Goal: Transaction & Acquisition: Purchase product/service

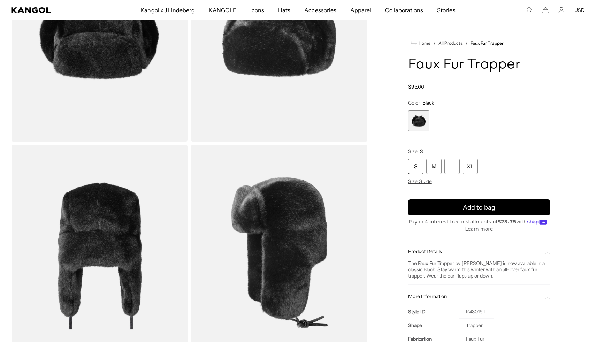
click at [526, 9] on icon "Search here" at bounding box center [529, 10] width 6 height 6
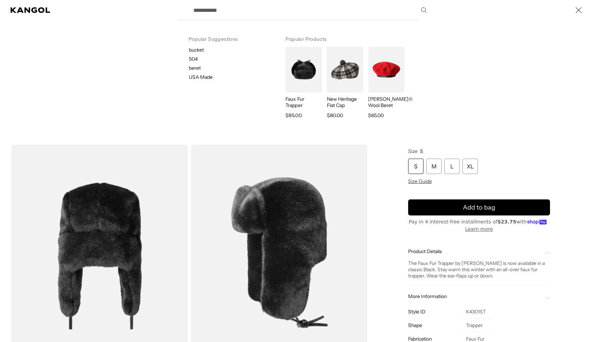
scroll to position [0, 144]
paste input "**********"
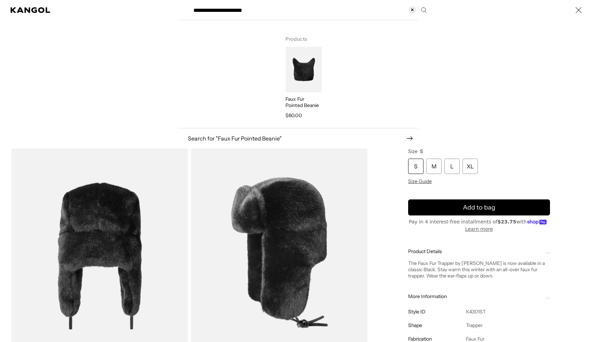
type input "**********"
click at [321, 68] on img "Search here" at bounding box center [303, 70] width 36 height 46
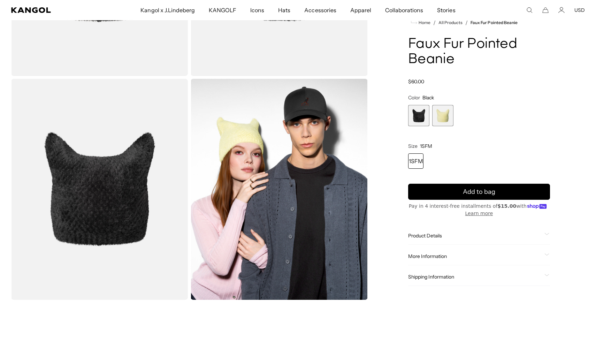
scroll to position [0, 144]
click at [531, 14] on comp-header "Kangol x J.Lindeberg Kangol x J.Lindeberg Men's Shop All Headwear Tops Outerwea…" at bounding box center [298, 10] width 596 height 20
click at [531, 11] on use "Search here" at bounding box center [529, 10] width 5 height 5
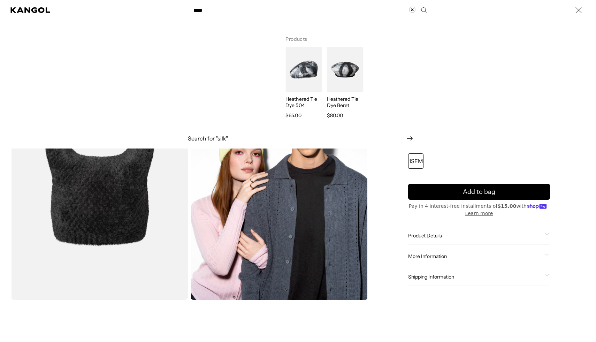
type input "****"
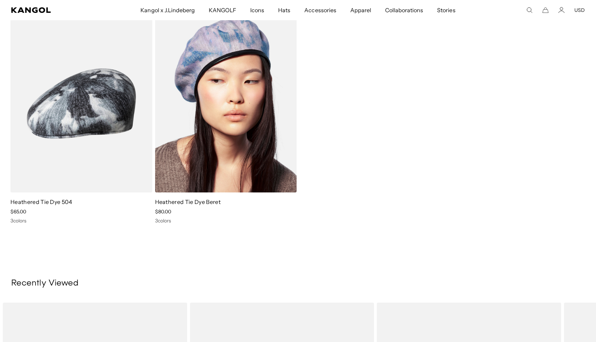
scroll to position [115, 0]
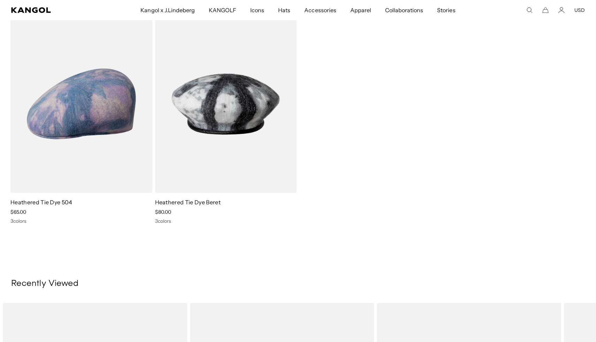
click at [92, 115] on img at bounding box center [81, 104] width 142 height 178
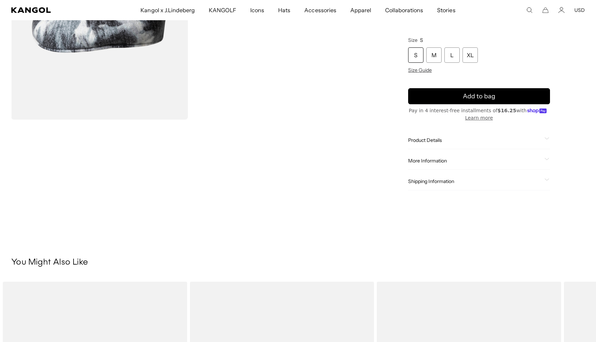
click at [433, 142] on span "Product Details" at bounding box center [474, 140] width 133 height 6
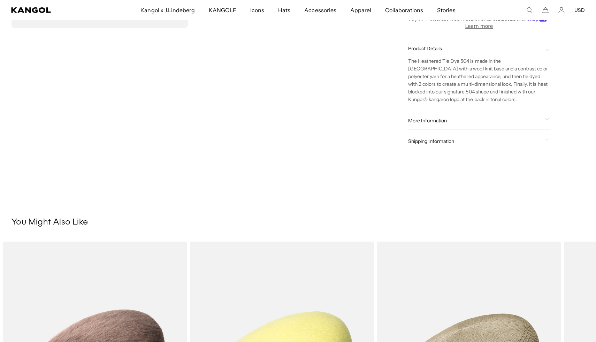
scroll to position [0, 144]
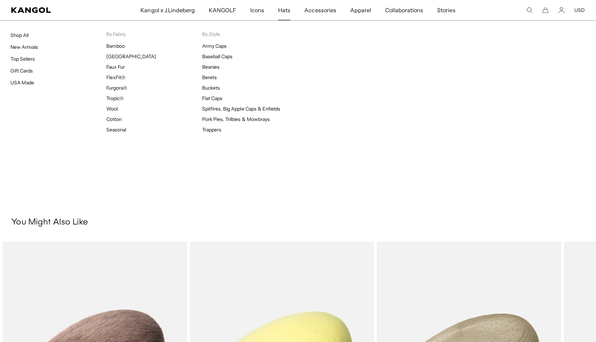
click at [278, 12] on link "Hats" at bounding box center [284, 10] width 26 height 20
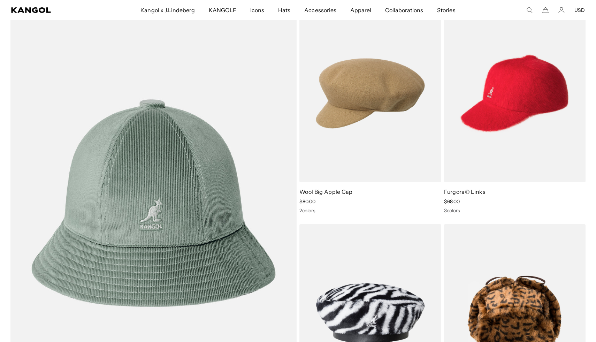
click at [531, 9] on icon "Search here" at bounding box center [529, 10] width 6 height 6
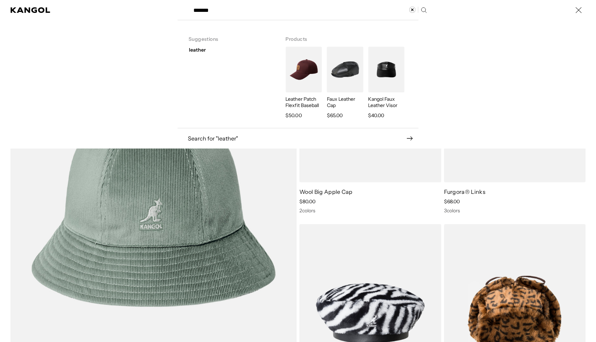
scroll to position [0, 144]
type input "*******"
click at [223, 50] on div "leather" at bounding box center [227, 50] width 94 height 6
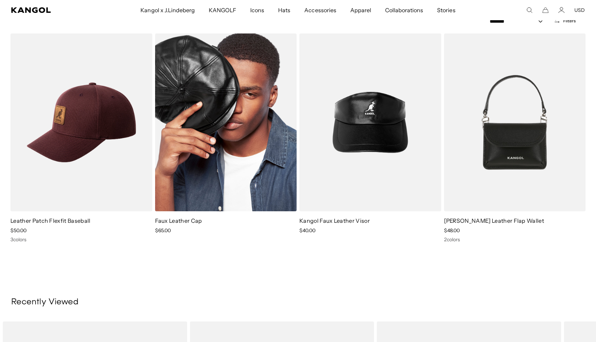
scroll to position [0, 144]
click at [250, 111] on img at bounding box center [226, 122] width 142 height 178
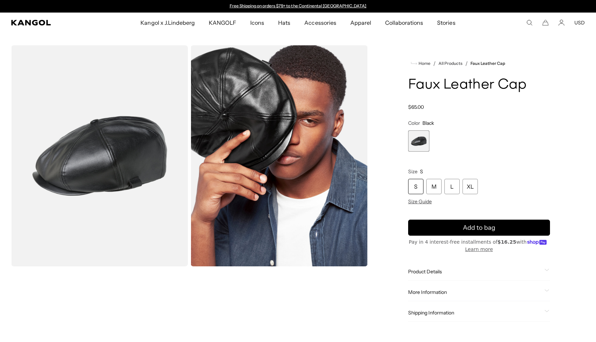
scroll to position [125, 0]
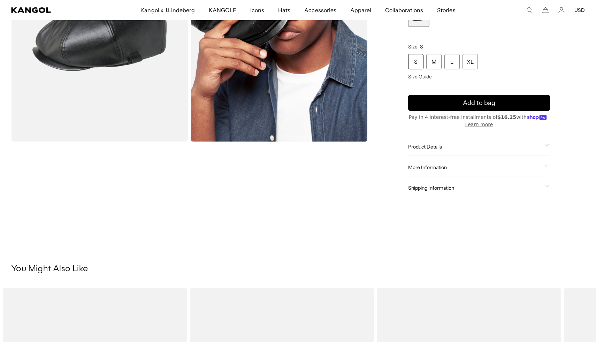
click at [436, 163] on div "More Information Style ID K5313 Shape Newsboy Fabrication Polyester Material 55…" at bounding box center [479, 168] width 142 height 18
click at [428, 169] on span "More Information" at bounding box center [474, 167] width 133 height 6
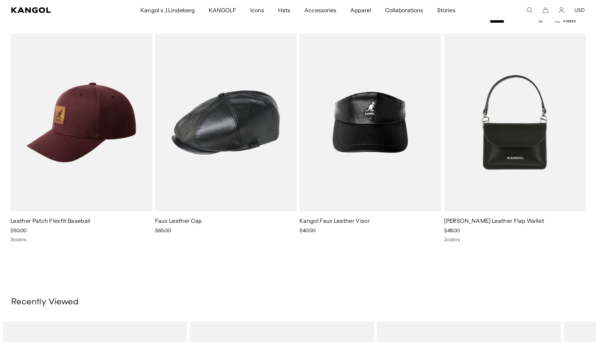
click at [532, 11] on icon "Search here" at bounding box center [529, 10] width 6 height 6
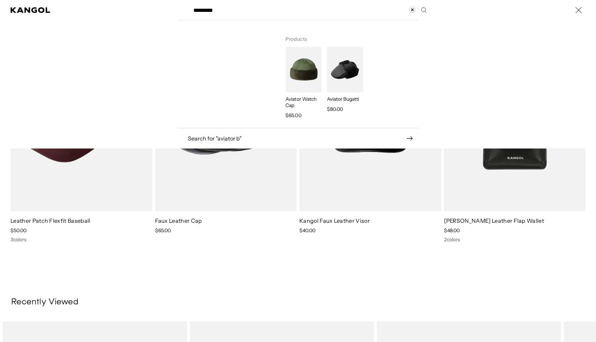
type input "*********"
click at [344, 77] on img "Search here" at bounding box center [345, 70] width 36 height 46
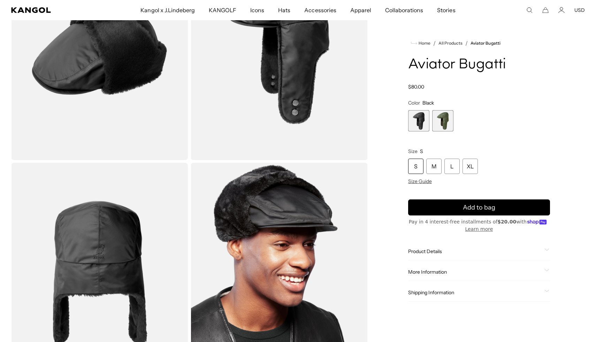
scroll to position [0, 144]
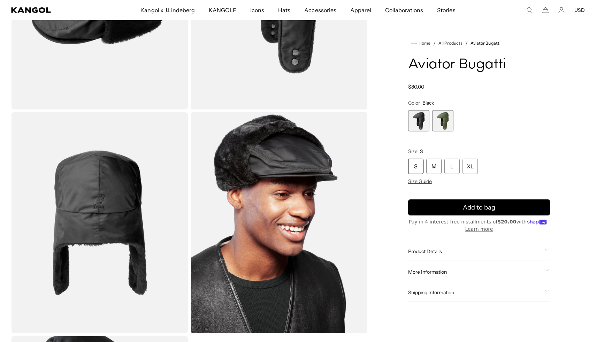
click at [442, 272] on span "More Information" at bounding box center [474, 272] width 133 height 6
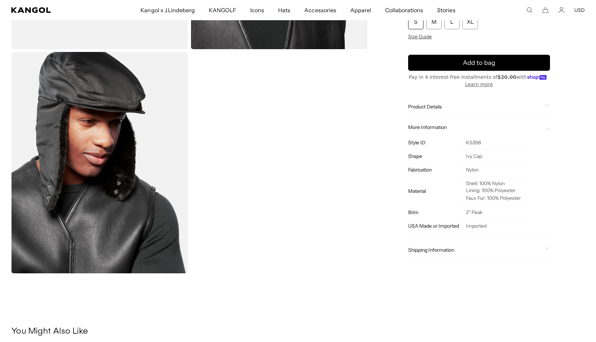
scroll to position [0, 0]
click at [447, 104] on span "Product Details" at bounding box center [474, 107] width 133 height 6
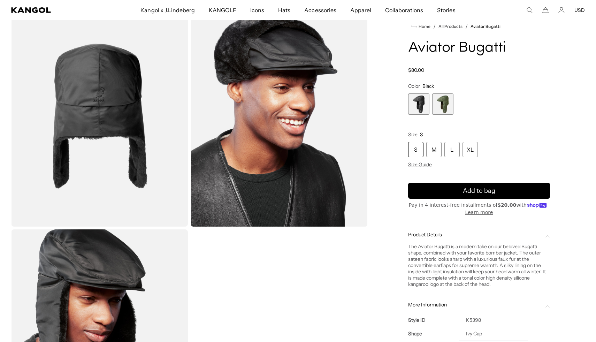
scroll to position [0, 144]
click at [469, 150] on div "XL" at bounding box center [469, 149] width 15 height 15
click at [469, 193] on span "Add to bag" at bounding box center [479, 190] width 32 height 9
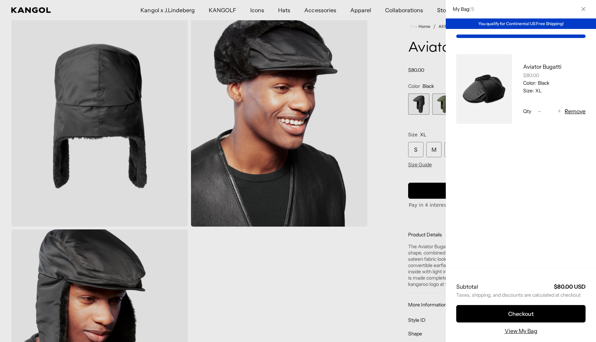
click at [584, 10] on icon "Close" at bounding box center [583, 9] width 4 height 4
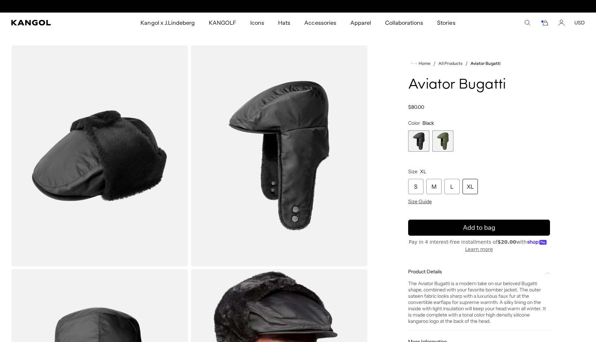
scroll to position [0, 144]
click at [31, 20] on icon "Kangol" at bounding box center [31, 23] width 40 height 6
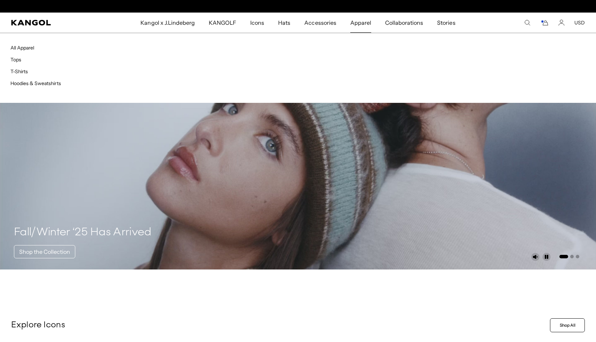
scroll to position [0, 144]
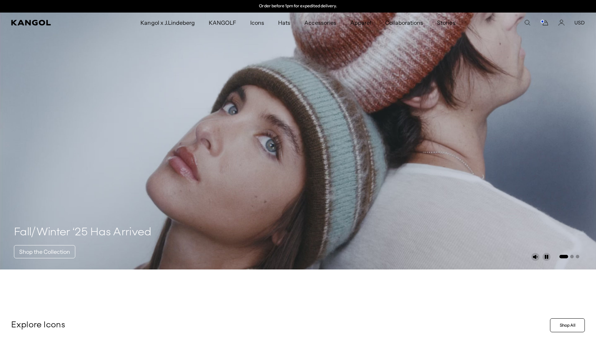
click at [528, 23] on icon "Search here" at bounding box center [527, 23] width 6 height 6
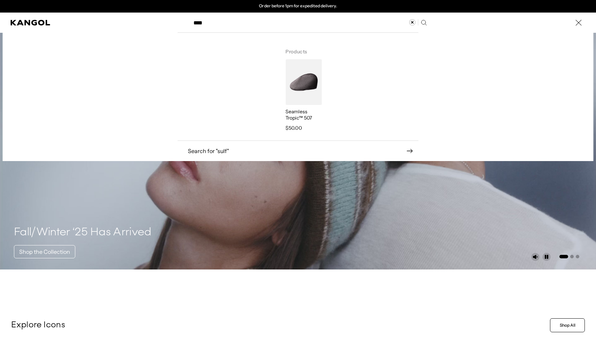
scroll to position [0, 0]
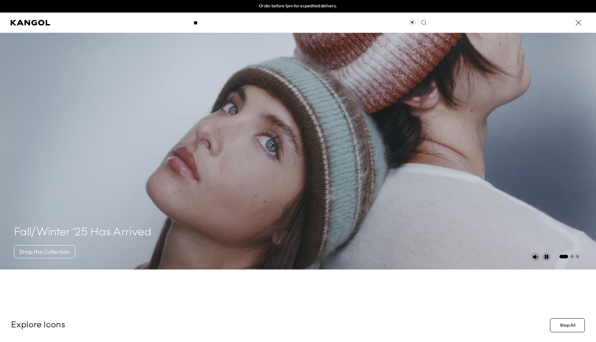
type input "*"
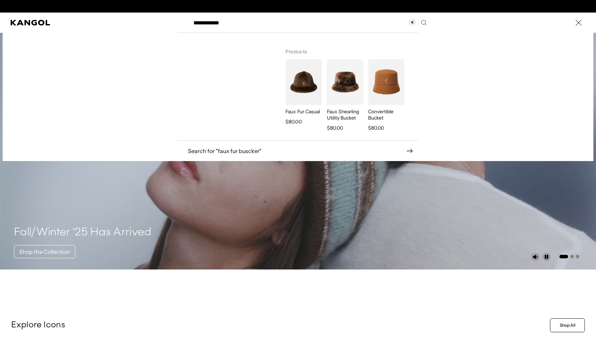
scroll to position [0, 144]
type input "**********"
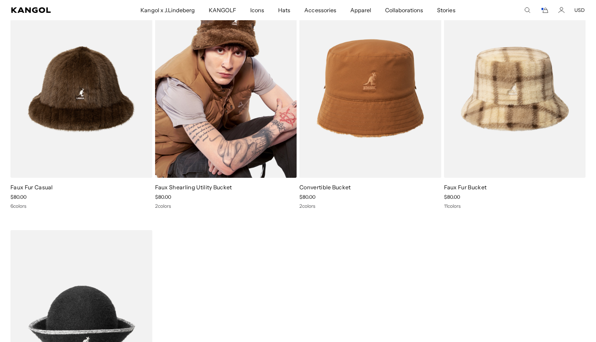
scroll to position [0, 144]
click at [225, 91] on img at bounding box center [226, 89] width 142 height 178
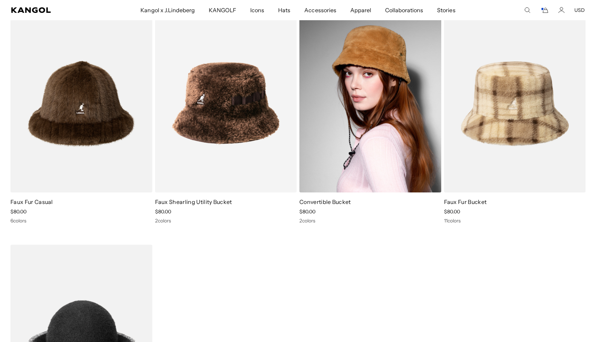
scroll to position [59, 0]
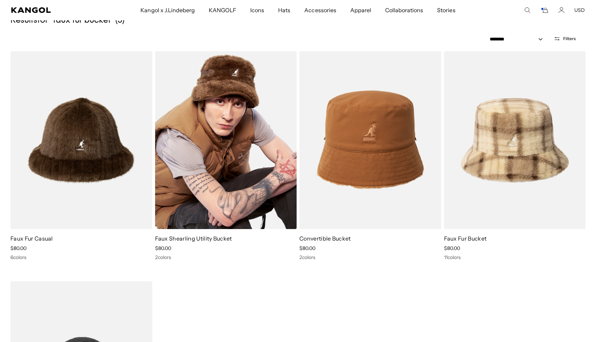
click at [222, 137] on img at bounding box center [226, 140] width 142 height 178
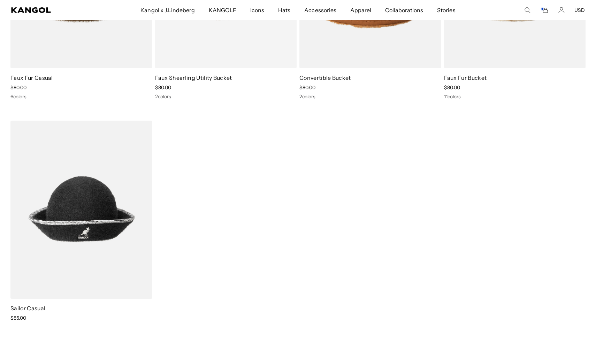
scroll to position [208, 0]
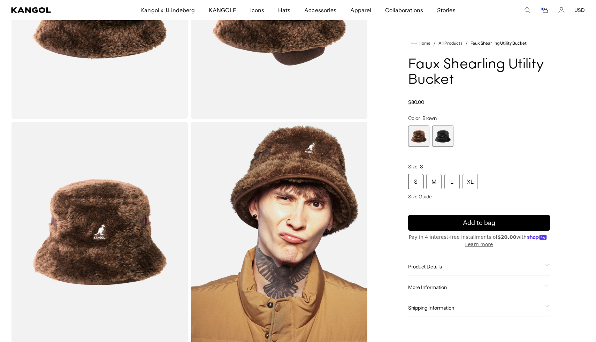
scroll to position [156, 0]
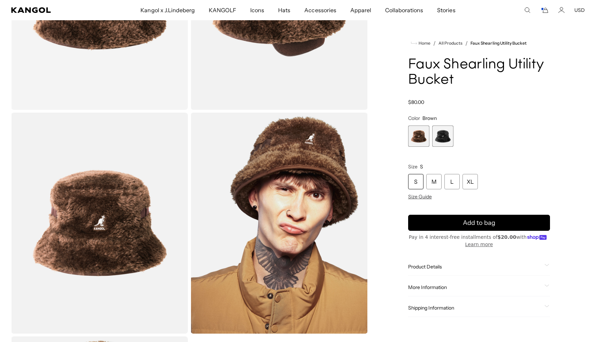
click at [424, 264] on span "Product Details" at bounding box center [474, 266] width 133 height 6
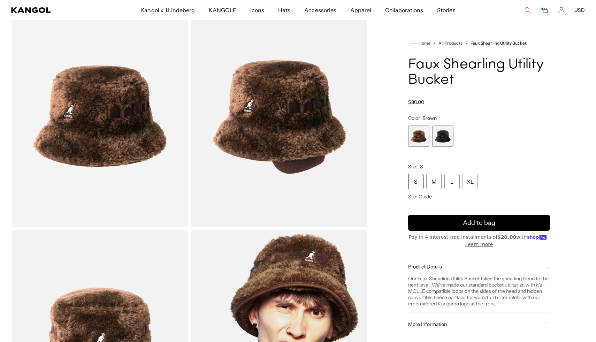
scroll to position [46, 0]
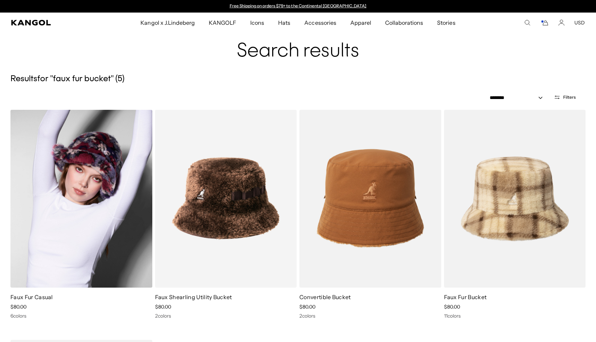
click at [90, 188] on img at bounding box center [81, 199] width 142 height 178
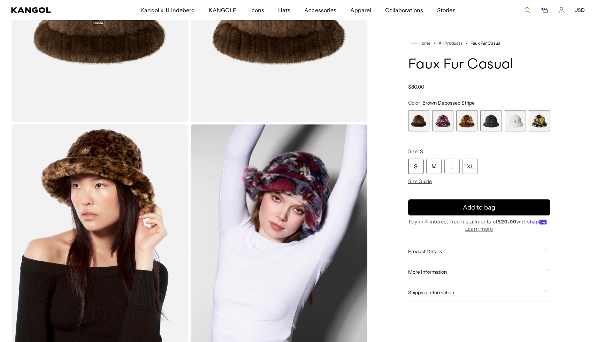
scroll to position [174, 0]
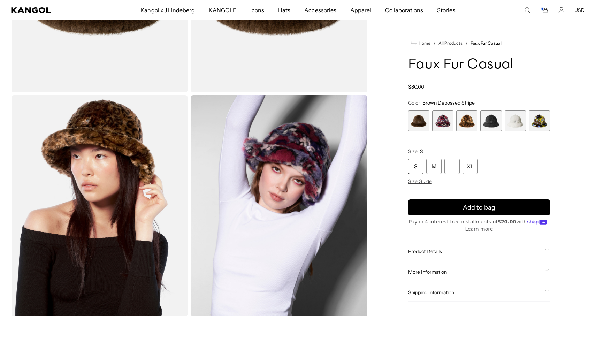
click at [436, 272] on span "More Information" at bounding box center [474, 272] width 133 height 6
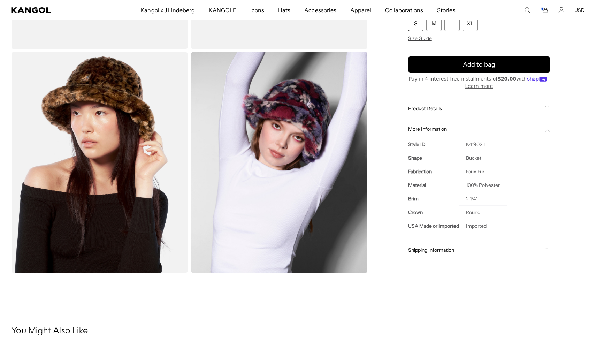
scroll to position [0, 144]
click at [443, 108] on span "Product Details" at bounding box center [474, 108] width 133 height 6
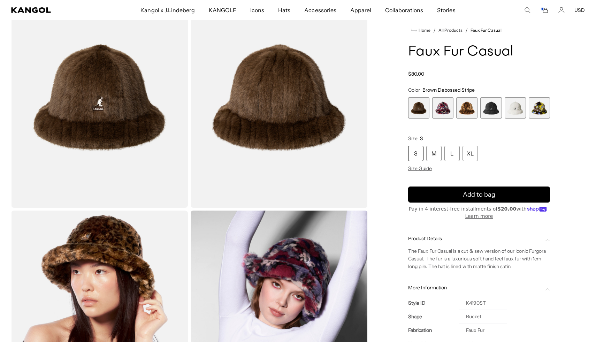
scroll to position [0, 0]
click at [537, 108] on span "6 of 6" at bounding box center [538, 107] width 21 height 21
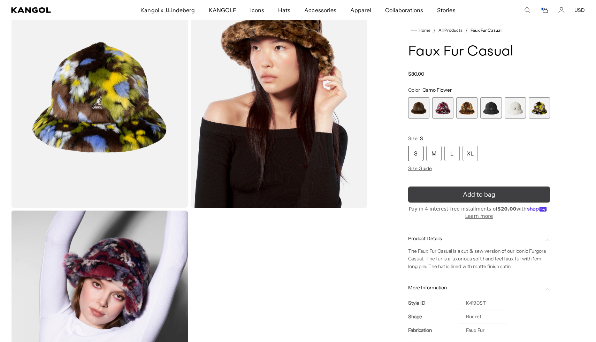
click at [491, 194] on span "Add to bag" at bounding box center [479, 194] width 32 height 9
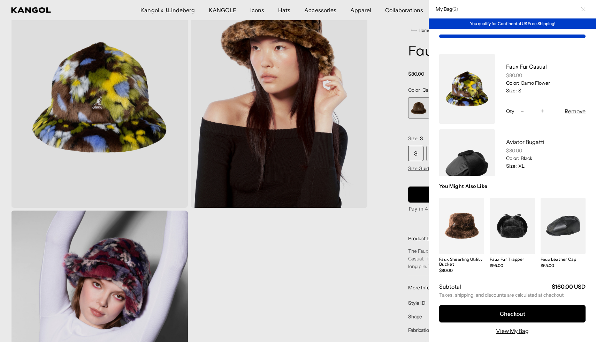
click at [584, 8] on icon "Close" at bounding box center [583, 9] width 4 height 4
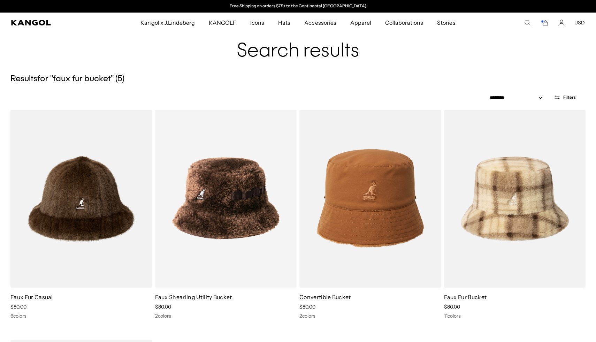
click at [0, 0] on img at bounding box center [0, 0] width 0 height 0
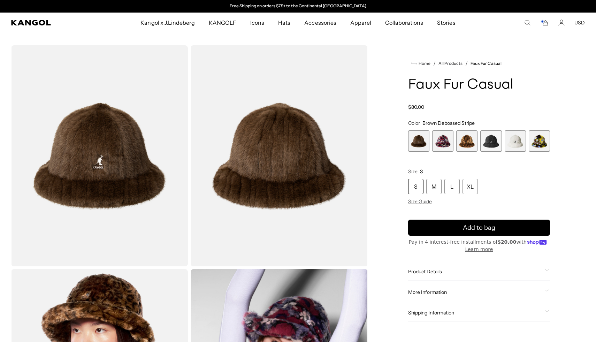
scroll to position [31, 0]
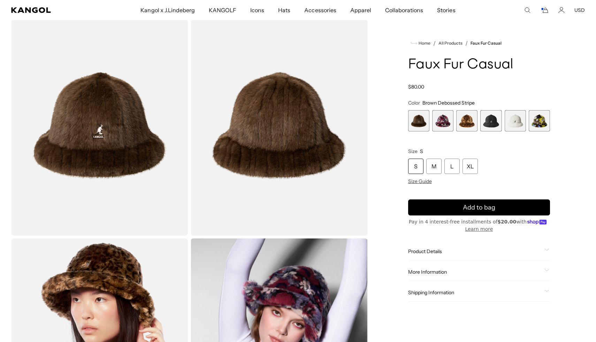
click at [545, 10] on icon "Cart" at bounding box center [544, 10] width 8 height 6
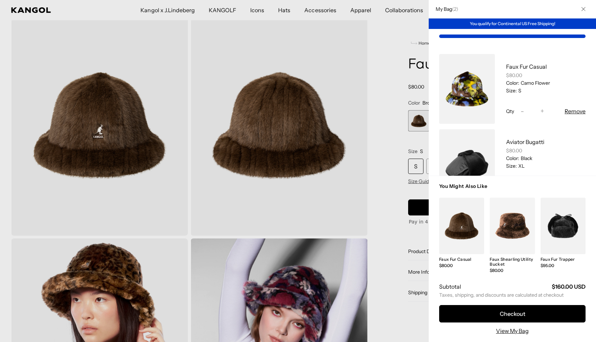
scroll to position [0, 144]
click at [586, 8] on button "Close" at bounding box center [583, 9] width 18 height 18
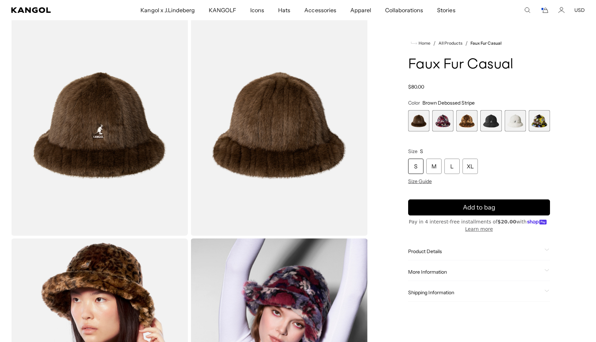
scroll to position [0, 0]
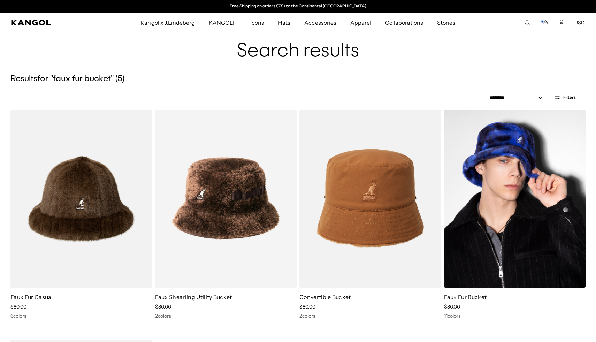
click at [492, 177] on img at bounding box center [515, 199] width 142 height 178
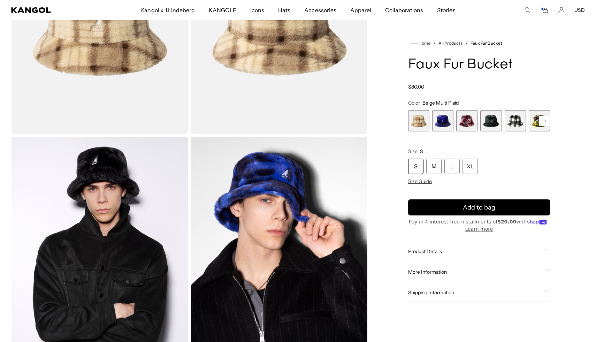
scroll to position [152, 0]
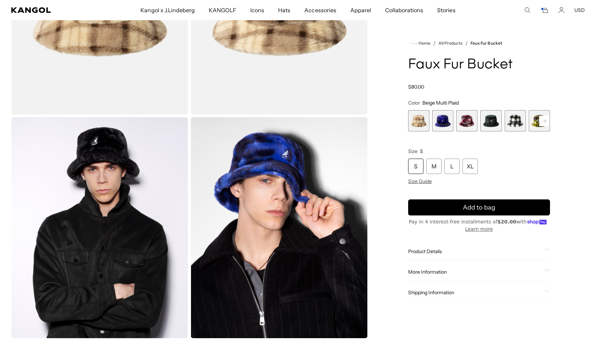
click at [429, 248] on span "Product Details" at bounding box center [474, 251] width 133 height 6
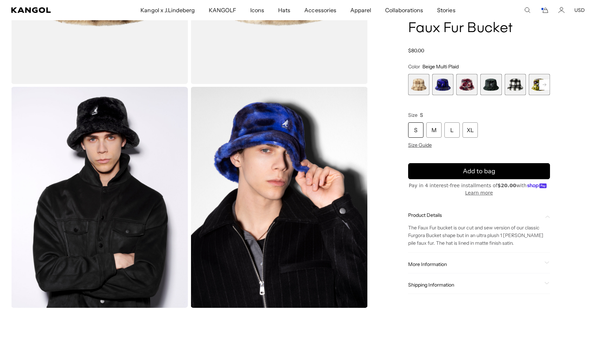
scroll to position [180, 0]
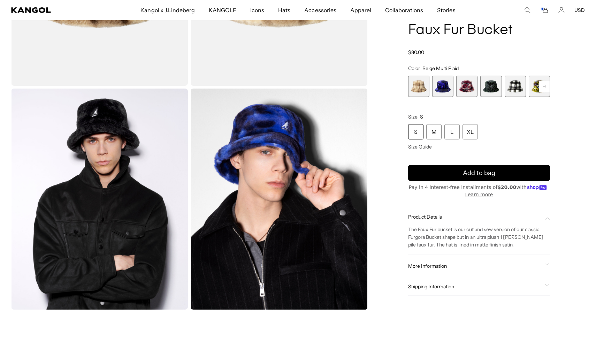
click at [543, 87] on rect at bounding box center [544, 86] width 10 height 10
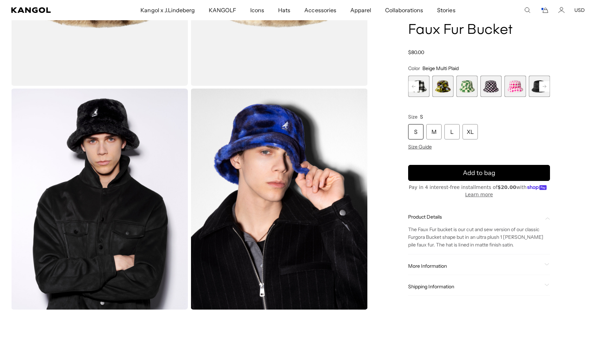
click at [543, 87] on rect at bounding box center [544, 86] width 10 height 10
click at [543, 87] on div "Previous Next Beige Multi Plaid Variant sold out or unavailable Blue Iridescent…" at bounding box center [479, 86] width 142 height 21
click at [543, 87] on span "12 of 12" at bounding box center [538, 86] width 21 height 21
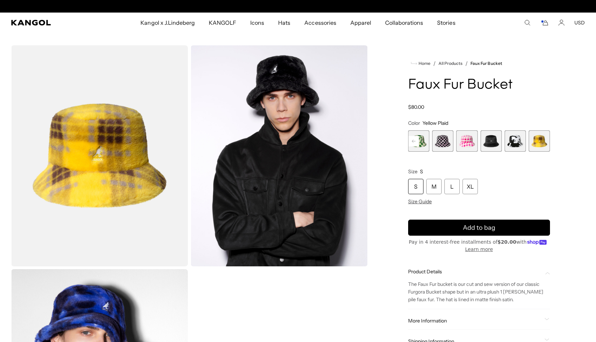
scroll to position [0, 144]
click at [415, 142] on rect at bounding box center [413, 141] width 10 height 10
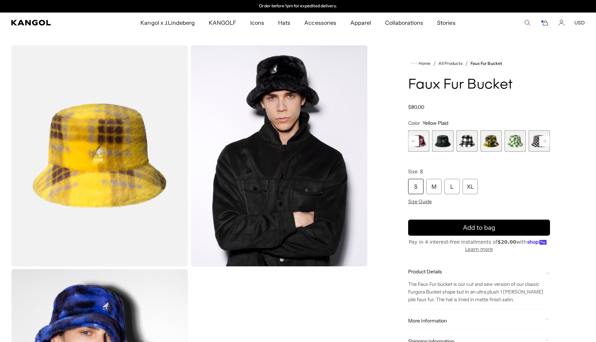
click at [415, 142] on rect at bounding box center [413, 141] width 10 height 10
click at [415, 142] on div "Previous Next Beige Multi Plaid Variant sold out or unavailable Blue Iridescent…" at bounding box center [479, 140] width 142 height 21
click at [440, 141] on span "2 of 12" at bounding box center [442, 140] width 21 height 21
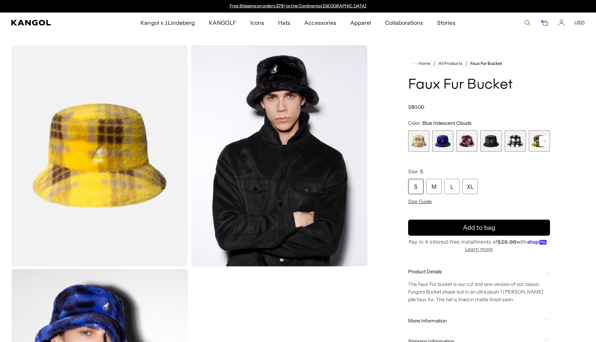
click at [469, 144] on span "3 of 12" at bounding box center [466, 140] width 21 height 21
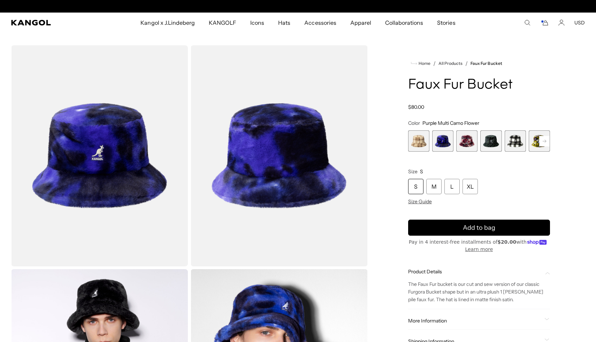
scroll to position [0, 144]
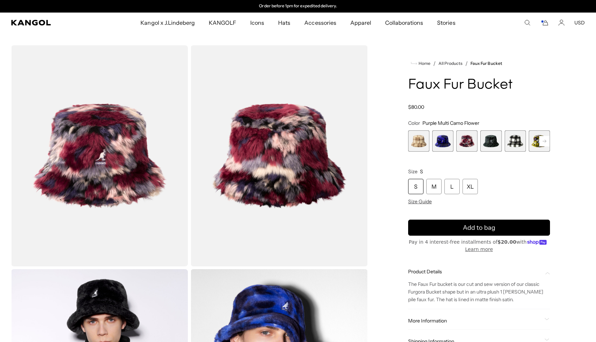
click at [493, 143] on span "4 of 12" at bounding box center [490, 140] width 21 height 21
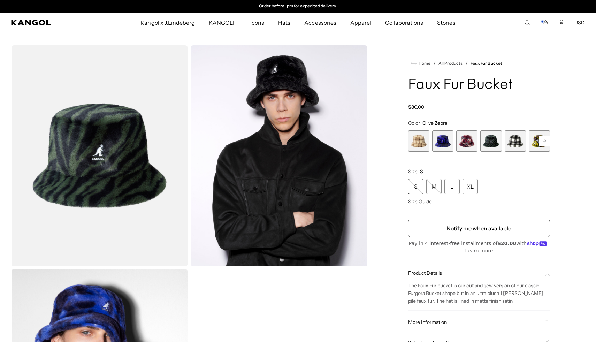
click at [512, 145] on span "5 of 12" at bounding box center [514, 140] width 21 height 21
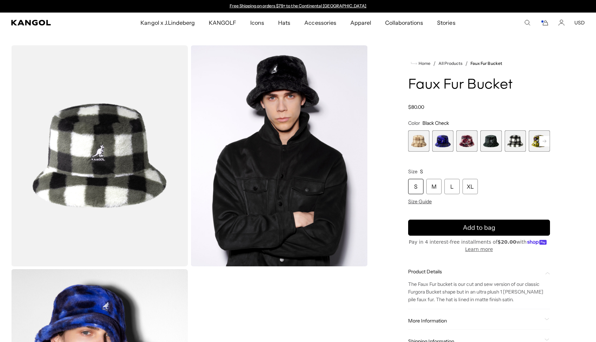
click at [541, 142] on rect at bounding box center [544, 141] width 10 height 10
click at [544, 142] on rect at bounding box center [544, 141] width 10 height 10
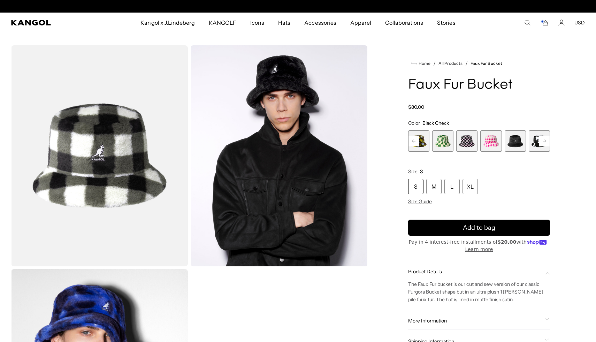
scroll to position [0, 144]
click at [544, 142] on rect at bounding box center [544, 141] width 10 height 10
click at [544, 142] on div "Previous Next Beige Multi Plaid Variant sold out or unavailable Blue Iridescent…" at bounding box center [479, 140] width 142 height 21
click at [544, 142] on span "12 of 12" at bounding box center [538, 140] width 21 height 21
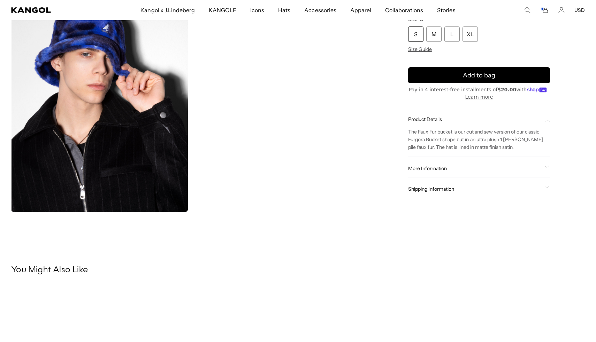
scroll to position [279, 0]
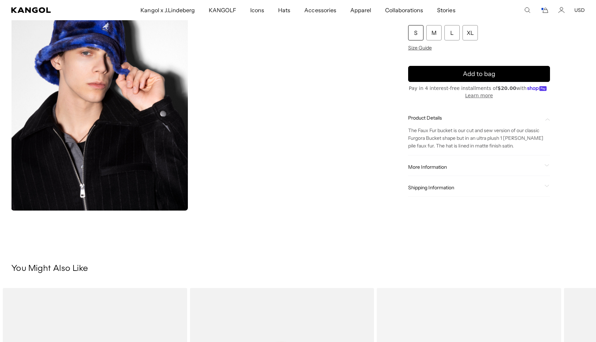
click at [443, 171] on div "More Information Style ID K4370 Shape Bucket Fabrication Faux Fur Material 98% …" at bounding box center [479, 167] width 142 height 18
click at [438, 167] on span "More Information" at bounding box center [474, 167] width 133 height 6
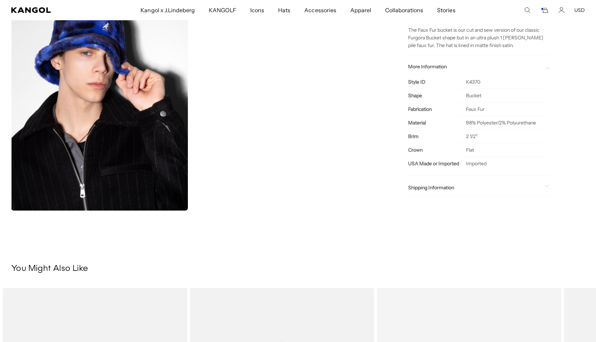
scroll to position [0, 144]
click at [471, 82] on td "K4370" at bounding box center [501, 82] width 84 height 14
copy td "K4370"
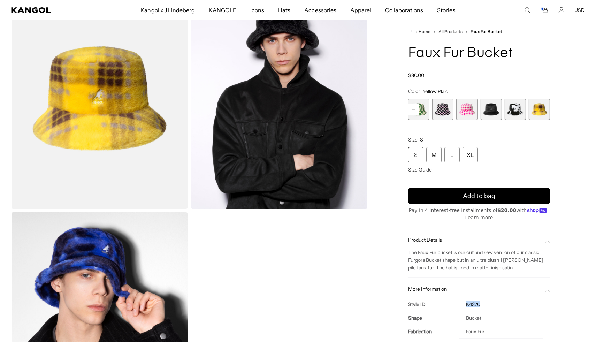
scroll to position [84, 0]
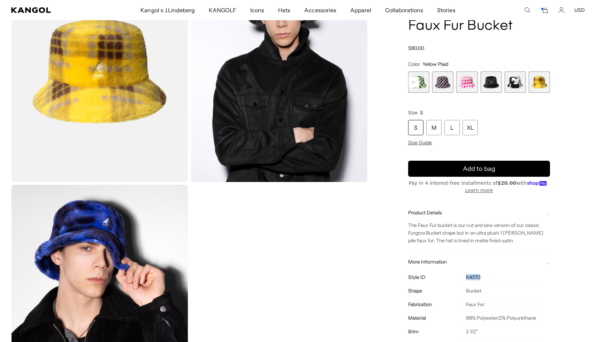
click at [470, 281] on td "K4370" at bounding box center [501, 277] width 84 height 14
click at [470, 276] on td "K4370" at bounding box center [501, 277] width 84 height 14
copy td "K4370"
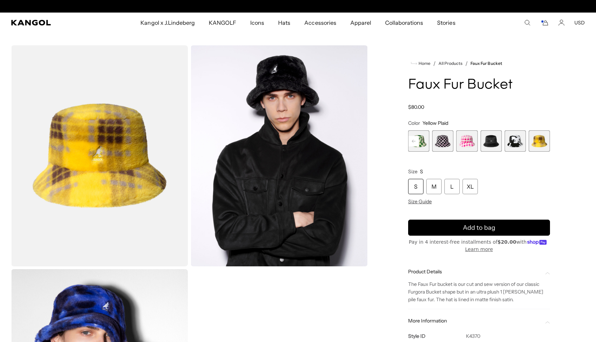
scroll to position [0, 0]
click at [414, 143] on rect at bounding box center [413, 141] width 10 height 10
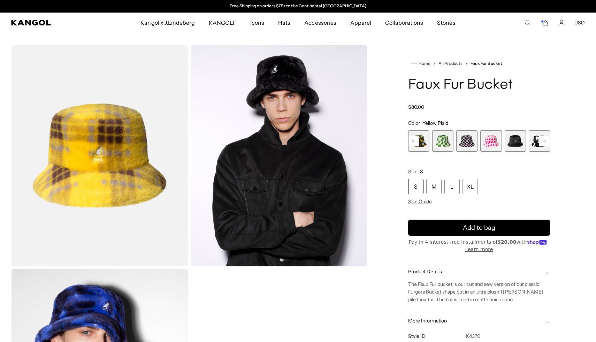
click at [414, 143] on rect at bounding box center [413, 141] width 10 height 10
click at [417, 141] on rect at bounding box center [413, 141] width 10 height 10
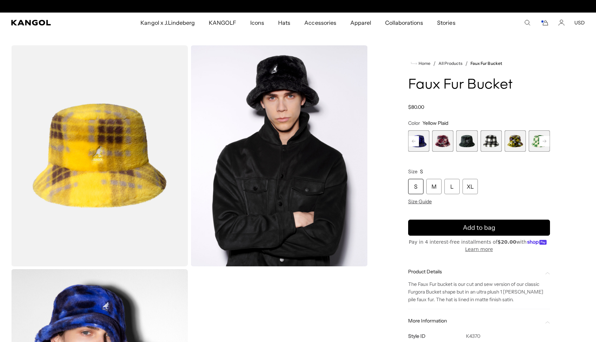
scroll to position [0, 144]
click at [417, 141] on rect at bounding box center [413, 141] width 10 height 10
click at [486, 139] on span "4 of 12" at bounding box center [490, 140] width 21 height 21
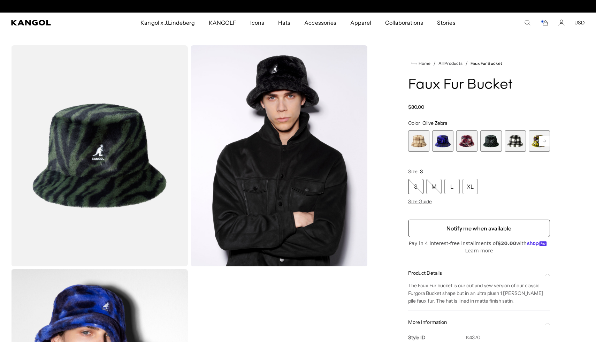
scroll to position [0, 144]
click at [422, 141] on span "1 of 12" at bounding box center [418, 140] width 21 height 21
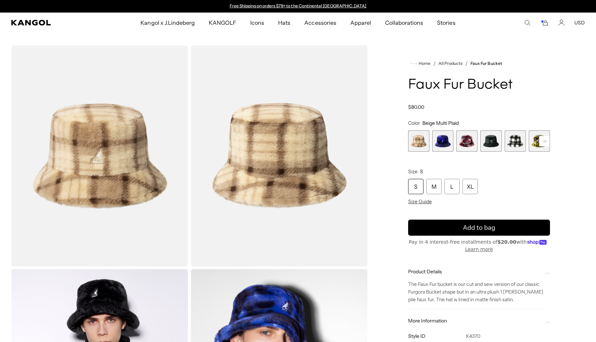
click at [546, 24] on icon "Cart" at bounding box center [544, 23] width 8 height 6
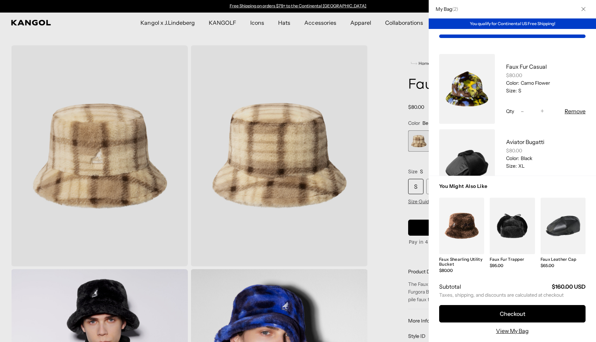
click at [477, 89] on link "My Bag" at bounding box center [467, 89] width 56 height 70
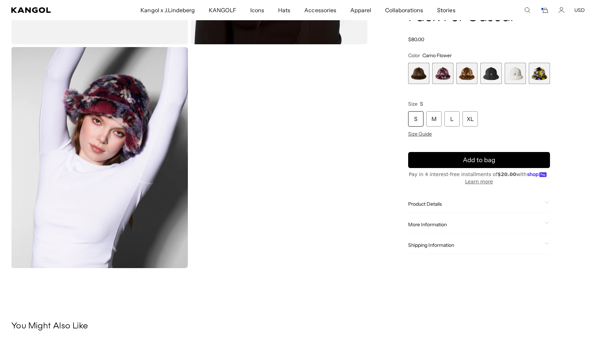
scroll to position [223, 0]
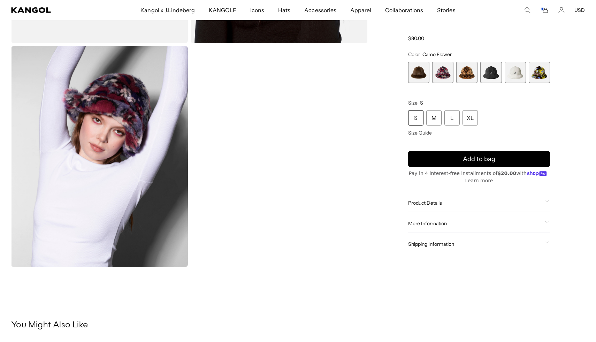
click at [437, 225] on span "More Information" at bounding box center [474, 223] width 133 height 6
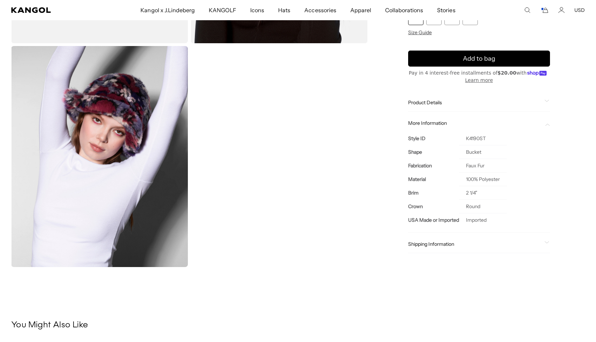
scroll to position [0, 0]
click at [472, 136] on td "K4190ST" at bounding box center [483, 139] width 48 height 14
copy td "K4190ST"
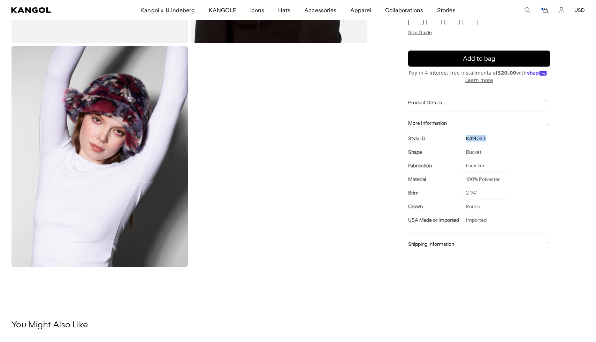
copy td "K4190ST"
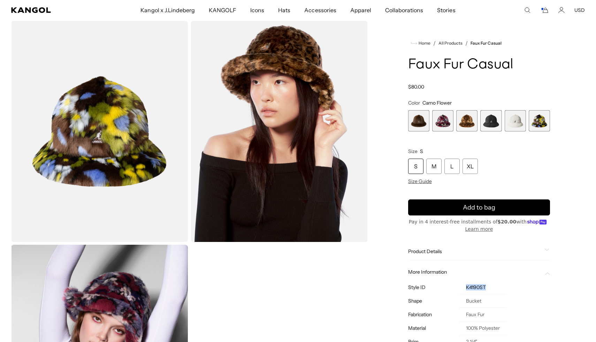
scroll to position [26, 0]
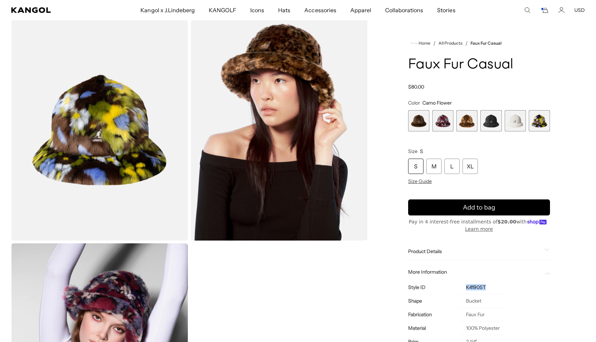
click at [491, 115] on span "4 of 6" at bounding box center [490, 120] width 21 height 21
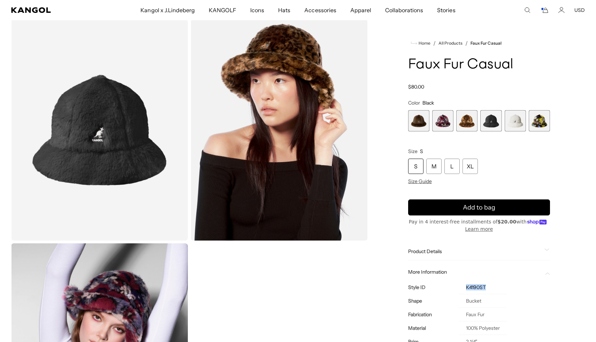
click at [514, 114] on span "5 of 6" at bounding box center [514, 120] width 21 height 21
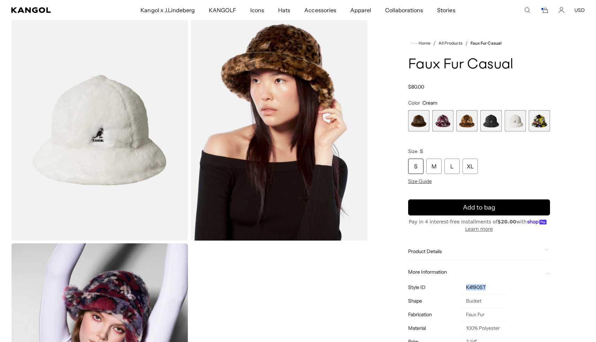
scroll to position [0, 144]
click at [464, 121] on span "3 of 6" at bounding box center [466, 120] width 21 height 21
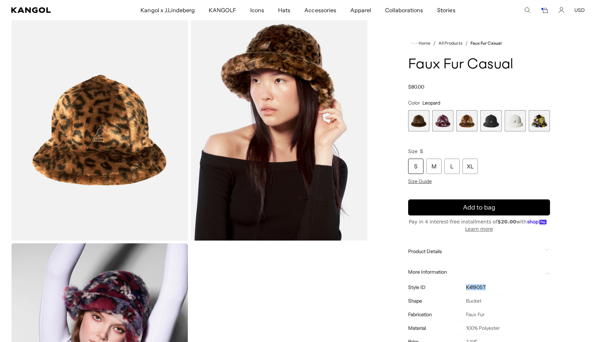
scroll to position [0, 144]
click at [547, 8] on icon "Cart" at bounding box center [544, 10] width 8 height 6
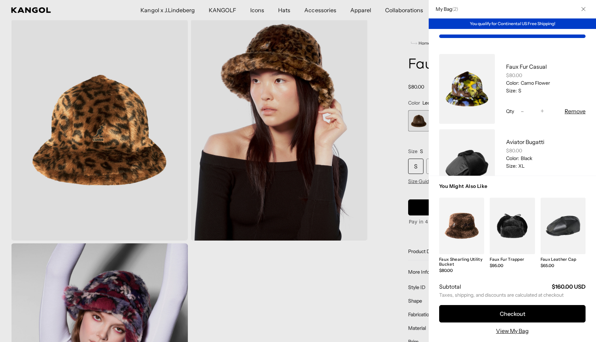
scroll to position [0, 0]
click at [465, 150] on link "My Bag" at bounding box center [467, 164] width 56 height 70
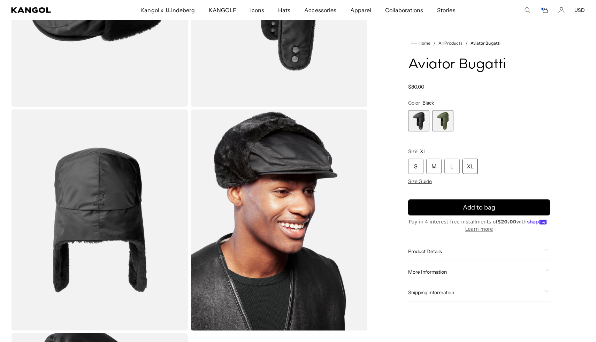
click at [435, 264] on div "More Information Style ID K5398 Shape Ivy Cap Fabrication Nylon Material Shell:…" at bounding box center [479, 272] width 142 height 18
click at [435, 271] on span "More Information" at bounding box center [474, 272] width 133 height 6
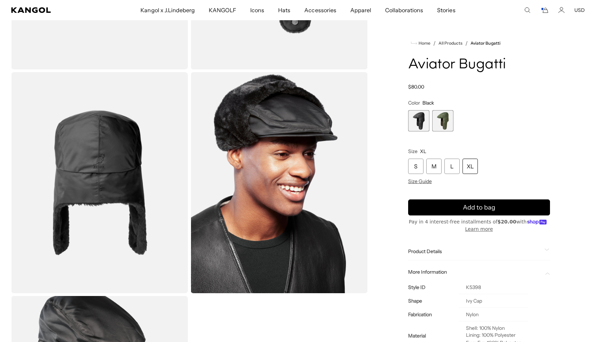
scroll to position [200, 0]
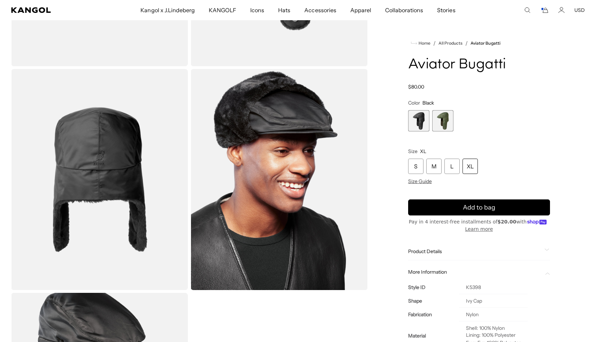
click at [467, 288] on td "K5398" at bounding box center [493, 287] width 69 height 14
copy td "K5398"
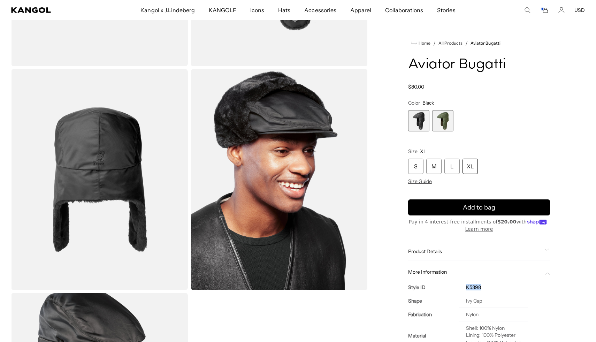
click at [424, 122] on span "1 of 2" at bounding box center [418, 120] width 21 height 21
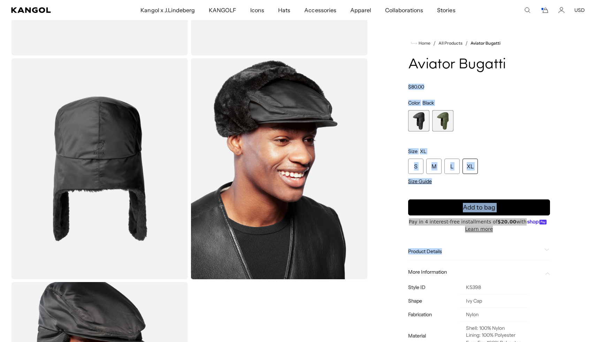
drag, startPoint x: 511, startPoint y: 65, endPoint x: 407, endPoint y: 65, distance: 103.8
click at [407, 65] on div "Home / All Products / Aviator Bugatti Aviator Bugatti Regular price $80.00 Regu…" at bounding box center [478, 169] width 211 height 669
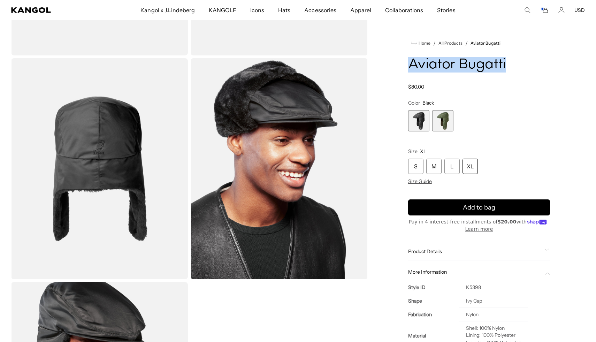
drag, startPoint x: 410, startPoint y: 65, endPoint x: 505, endPoint y: 67, distance: 95.1
click at [505, 67] on h1 "Aviator Bugatti" at bounding box center [479, 64] width 142 height 15
copy h1 "Aviator Bugatti"
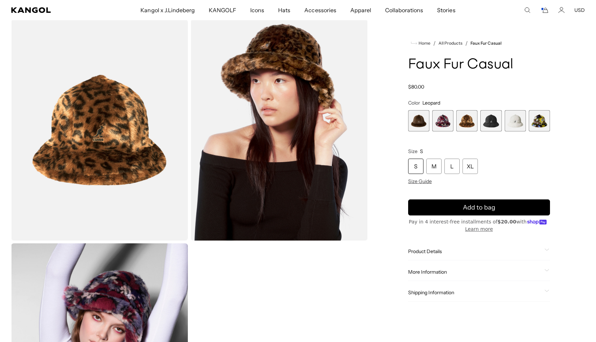
scroll to position [0, 144]
click at [526, 9] on icon "Search here" at bounding box center [527, 10] width 6 height 6
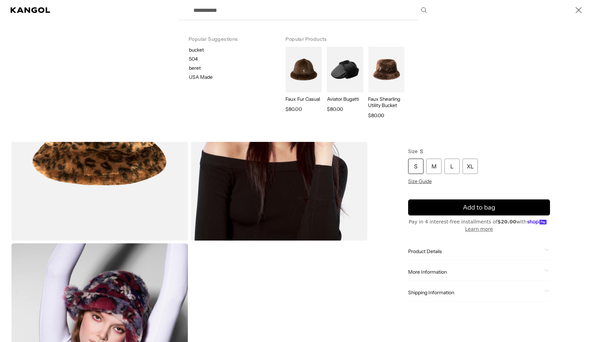
scroll to position [0, 0]
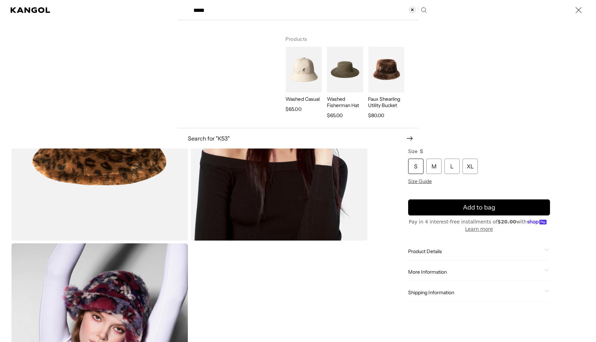
type input "*****"
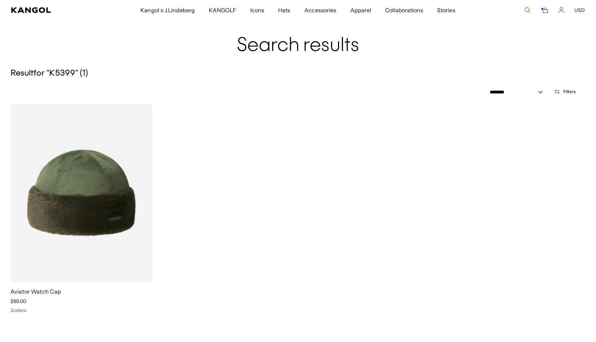
scroll to position [0, 144]
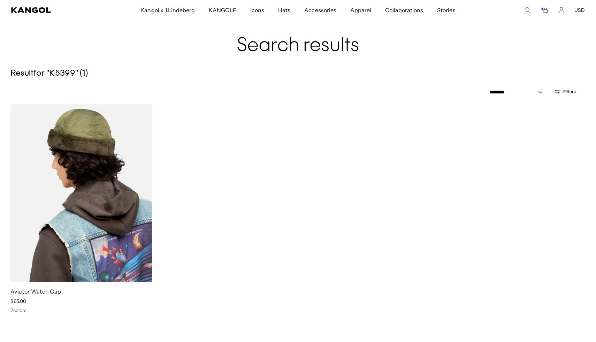
click at [89, 226] on img at bounding box center [81, 193] width 142 height 178
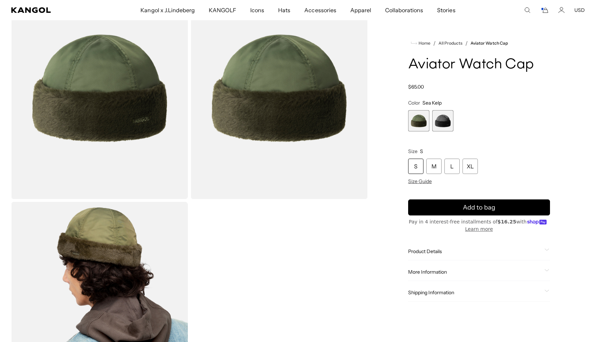
click at [437, 246] on div "Product Details The Aviator Watch Cap is a modern take on the short beanie shap…" at bounding box center [479, 251] width 142 height 18
click at [437, 253] on span "Product Details" at bounding box center [474, 251] width 133 height 6
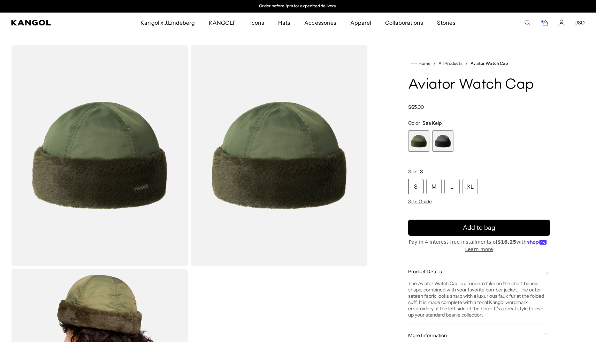
click at [523, 25] on div "Search here USD USD EUR" at bounding box center [544, 23] width 82 height 6
click at [524, 24] on div "Search here USD USD EUR" at bounding box center [544, 23] width 82 height 6
click at [531, 21] on div "Search here USD USD EUR" at bounding box center [544, 23] width 82 height 6
click at [526, 23] on icon "Search here" at bounding box center [527, 23] width 6 height 6
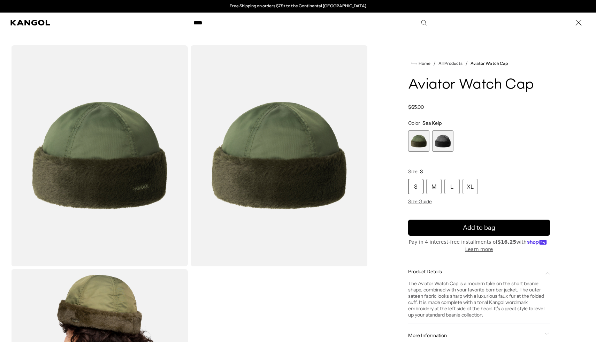
type input "****"
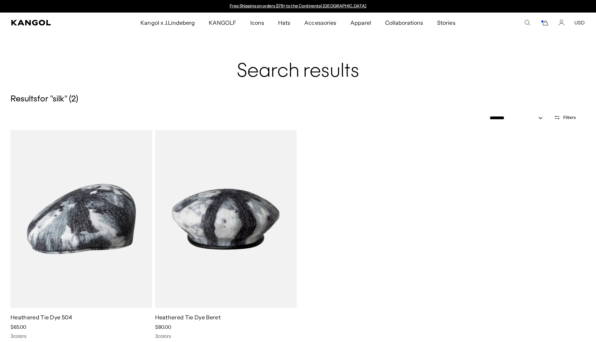
click at [528, 22] on icon "Search here" at bounding box center [527, 23] width 6 height 6
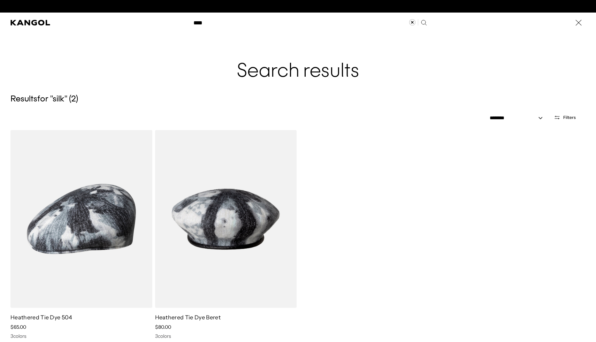
scroll to position [0, 144]
click at [412, 21] on icon "Clear search term" at bounding box center [412, 22] width 7 height 7
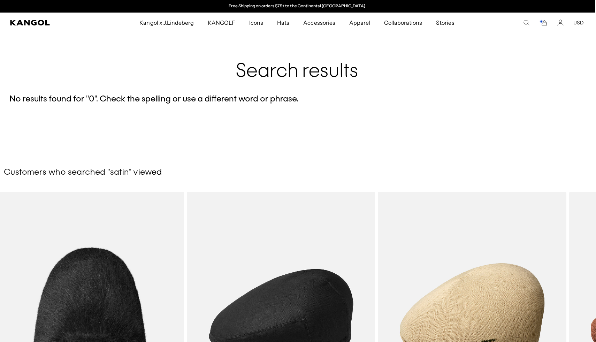
click at [526, 22] on icon "Search here" at bounding box center [526, 23] width 6 height 6
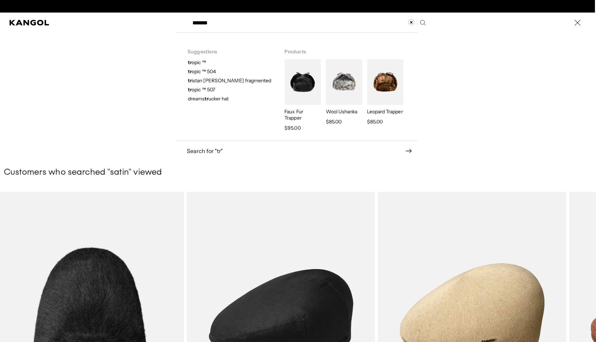
scroll to position [0, 144]
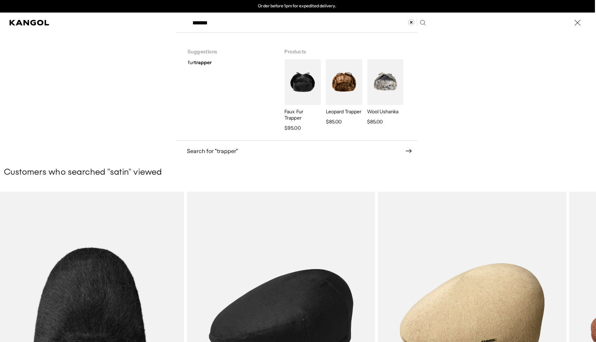
type input "*******"
click at [300, 88] on img "Search here" at bounding box center [302, 82] width 36 height 46
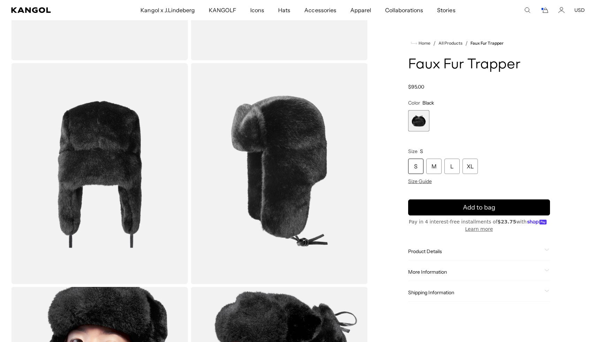
scroll to position [0, 144]
click at [432, 268] on div "More Information Style ID K4301ST Shape Trapper Fabrication Faux Fur USA Made o…" at bounding box center [479, 272] width 142 height 18
click at [432, 273] on span "More Information" at bounding box center [474, 272] width 133 height 6
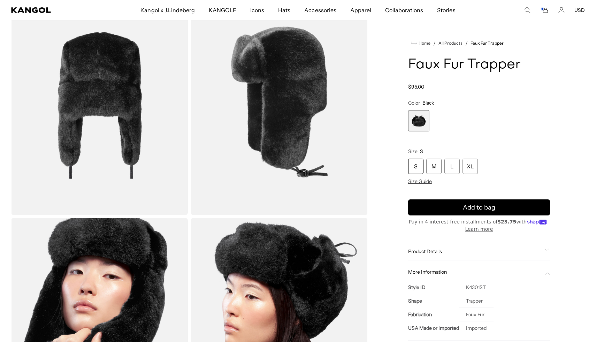
click at [433, 246] on div "Product Details The Faux Fur Trapper by Kangol is now available in a classic Bl…" at bounding box center [479, 251] width 142 height 18
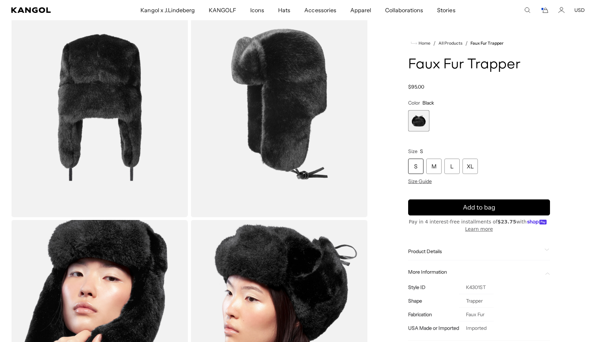
click at [432, 253] on span "Product Details" at bounding box center [474, 251] width 133 height 6
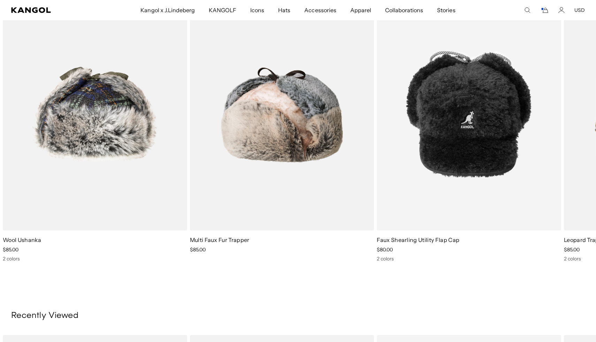
scroll to position [798, 0]
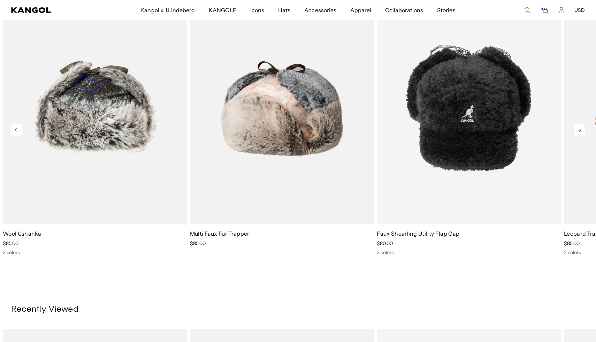
click at [581, 126] on icon at bounding box center [578, 129] width 11 height 11
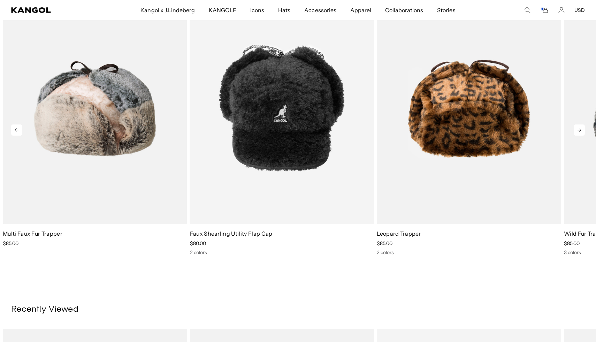
click at [581, 126] on icon at bounding box center [578, 129] width 11 height 11
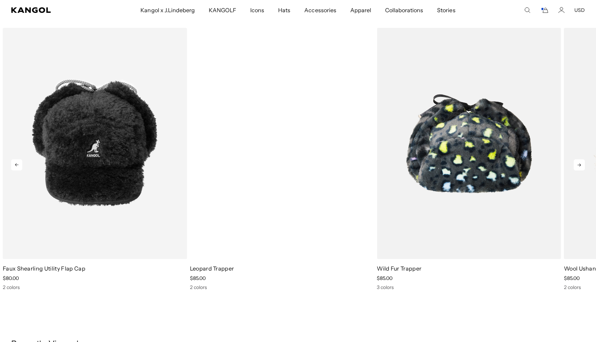
scroll to position [759, 0]
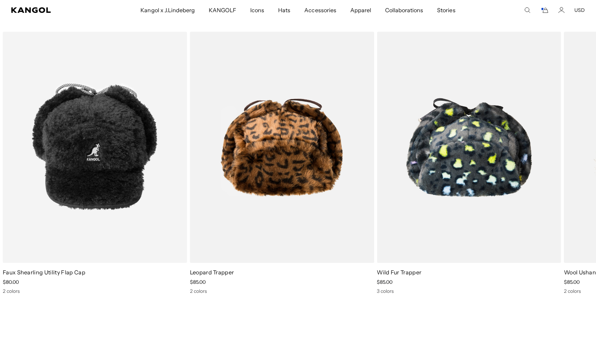
click at [544, 11] on icon "Cart" at bounding box center [544, 10] width 8 height 6
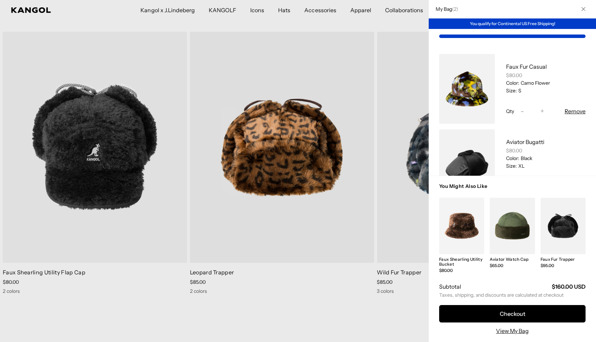
scroll to position [0, 144]
click at [472, 162] on link "My Bag" at bounding box center [467, 164] width 56 height 70
